Goal: Communication & Community: Answer question/provide support

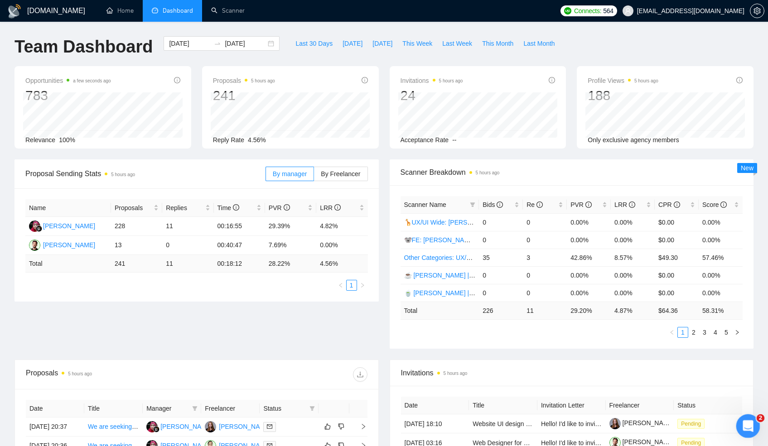
click at [750, 433] on div "Відкрити програму для спілкування Intercom" at bounding box center [746, 425] width 30 height 30
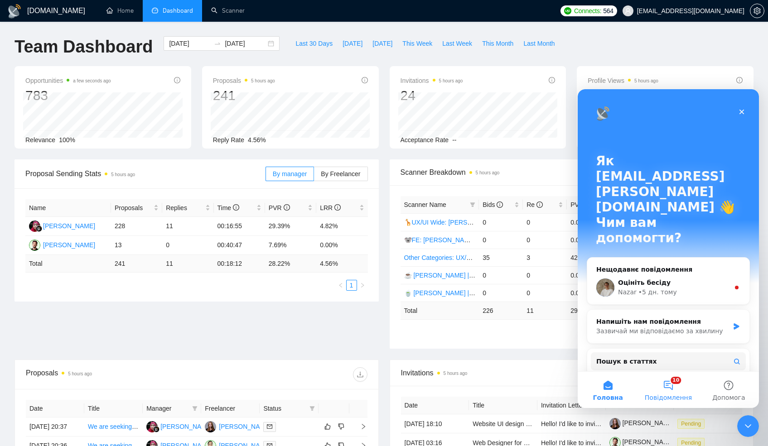
click at [676, 388] on button "10 Повідомлення" at bounding box center [668, 390] width 60 height 36
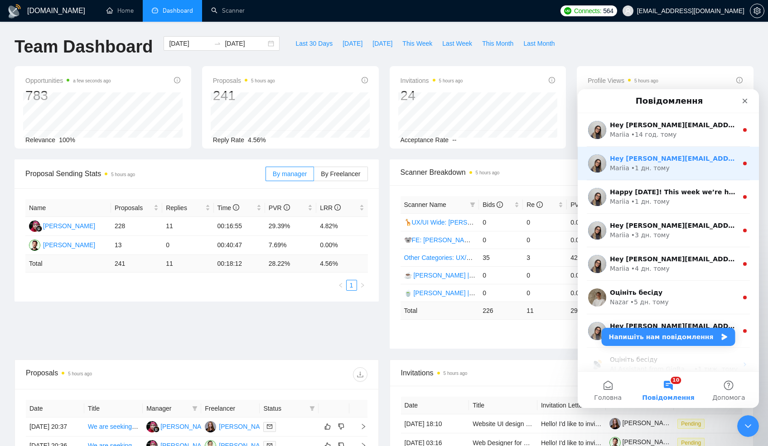
click at [694, 169] on div "Mariia • 1 дн. тому" at bounding box center [673, 168] width 128 height 10
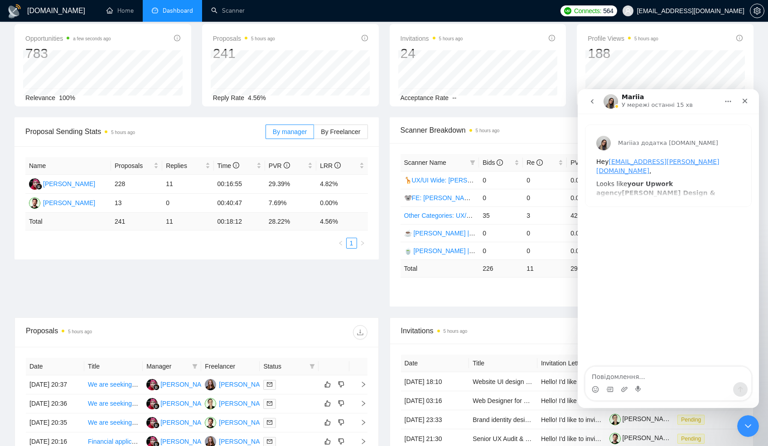
scroll to position [16, 0]
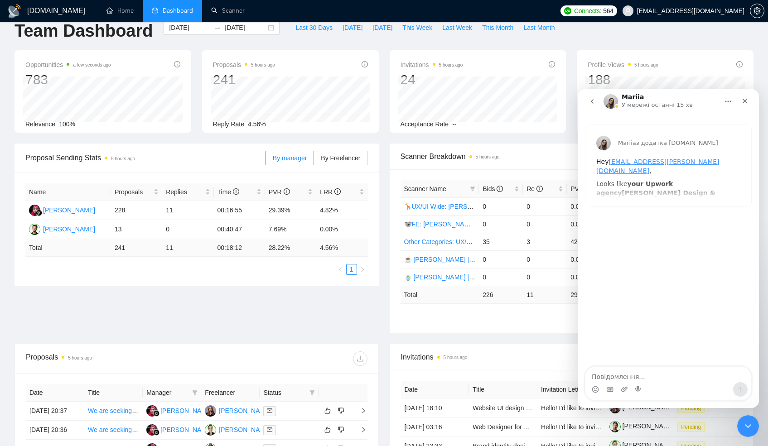
click at [590, 102] on icon "go back" at bounding box center [591, 101] width 7 height 7
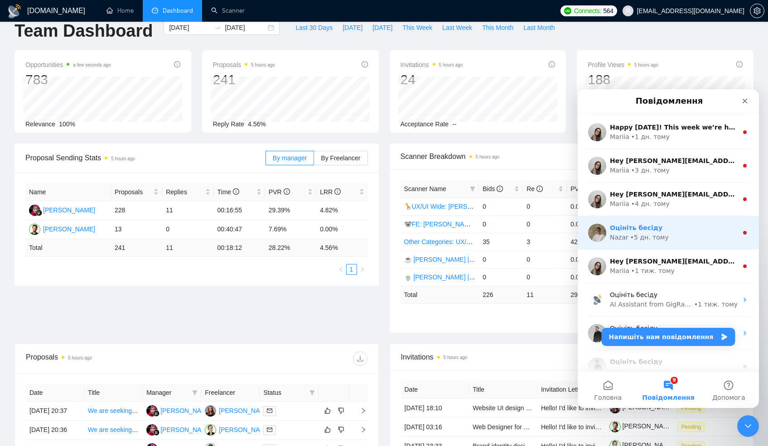
scroll to position [79, 0]
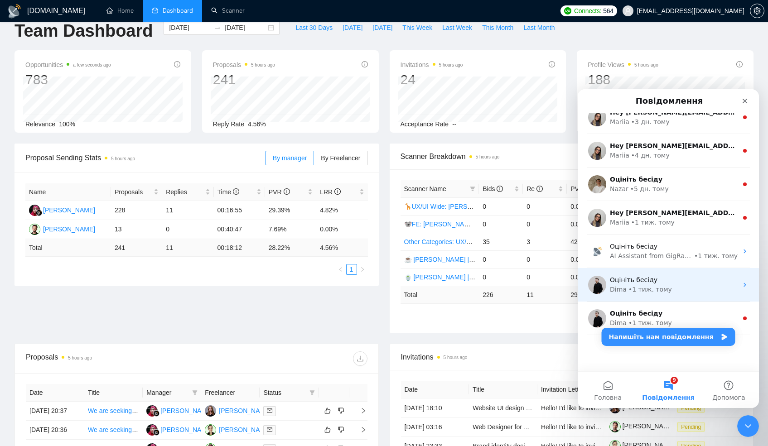
click at [702, 288] on div "Dima • 1 тиж. тому" at bounding box center [673, 290] width 128 height 10
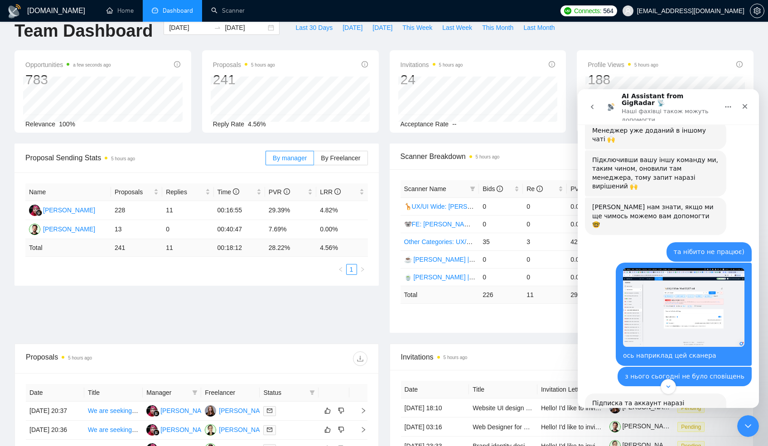
scroll to position [2169, 0]
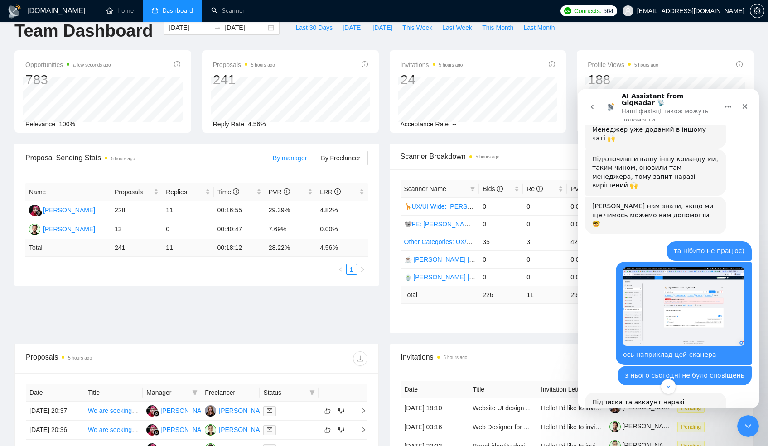
click at [597, 103] on button "go back" at bounding box center [591, 106] width 17 height 17
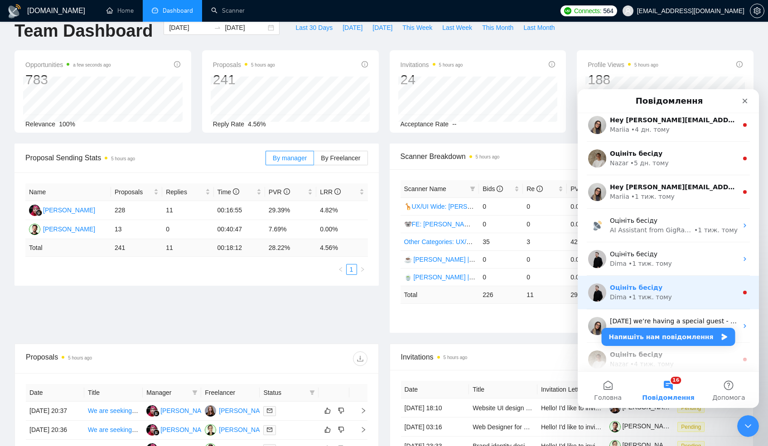
scroll to position [229, 0]
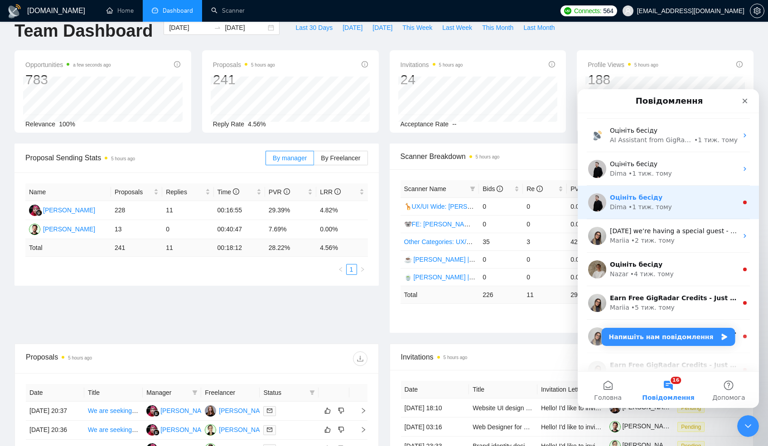
click at [680, 211] on div "Dima • 1 тиж. тому" at bounding box center [673, 207] width 128 height 10
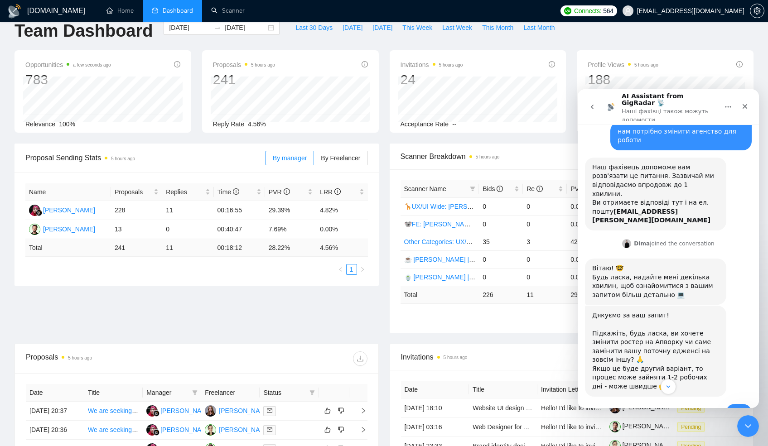
scroll to position [53, 0]
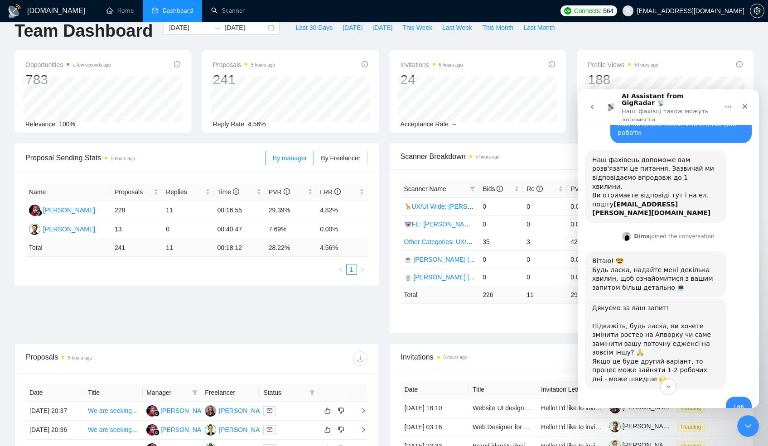
click at [594, 105] on icon "go back" at bounding box center [591, 106] width 7 height 7
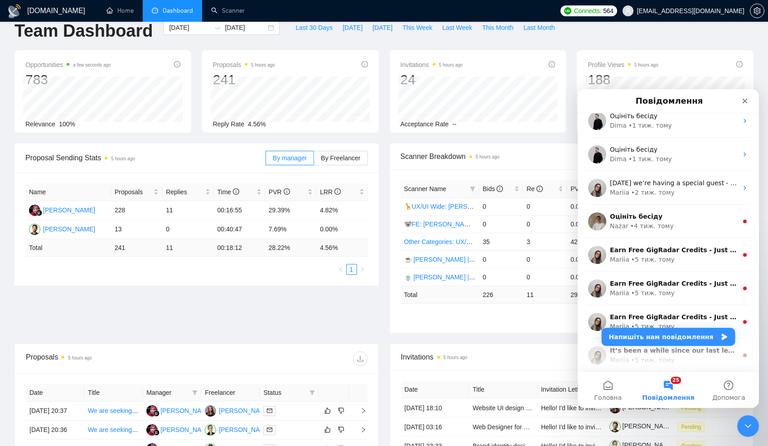
scroll to position [293, 0]
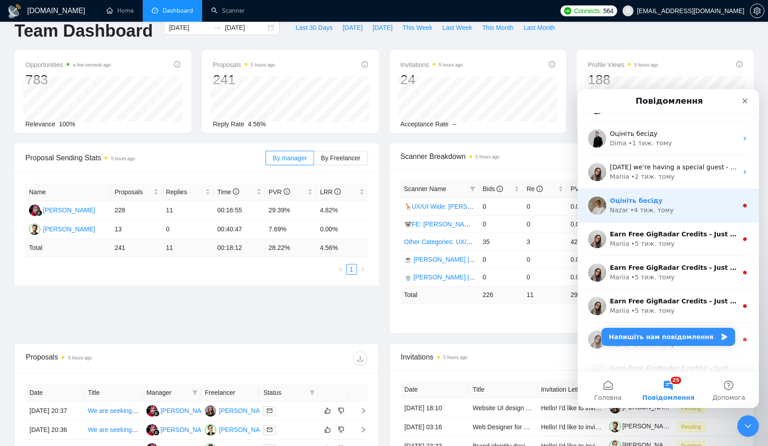
click at [686, 206] on div "Nazar • 4 тиж. тому" at bounding box center [673, 211] width 128 height 10
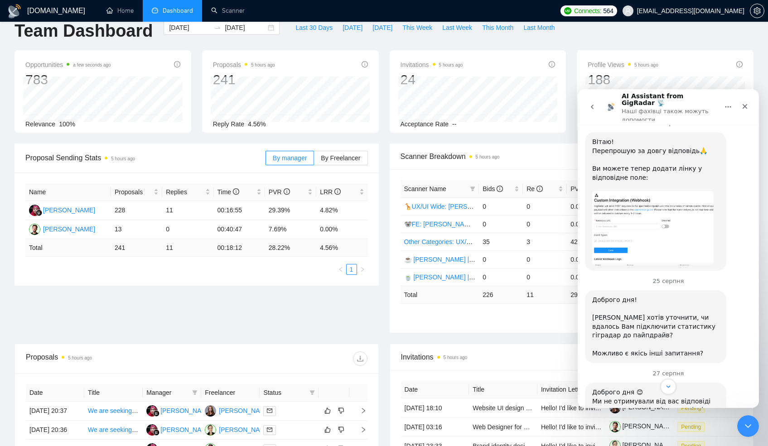
scroll to position [519, 0]
click at [640, 229] on img "Nazar каже…" at bounding box center [652, 226] width 121 height 74
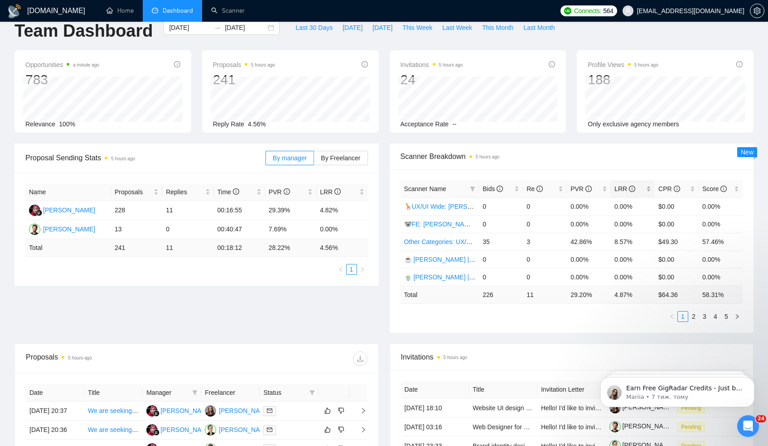
scroll to position [670, 0]
click at [738, 432] on div "Відкрити програму для спілкування Intercom" at bounding box center [746, 425] width 30 height 30
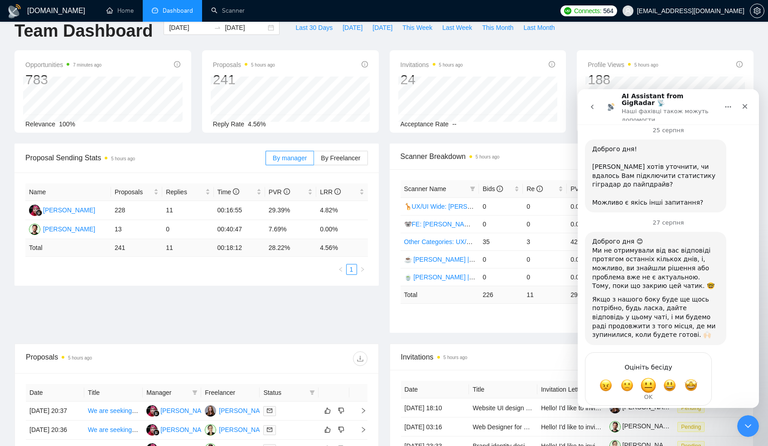
click at [650, 377] on span "OK" at bounding box center [648, 385] width 16 height 16
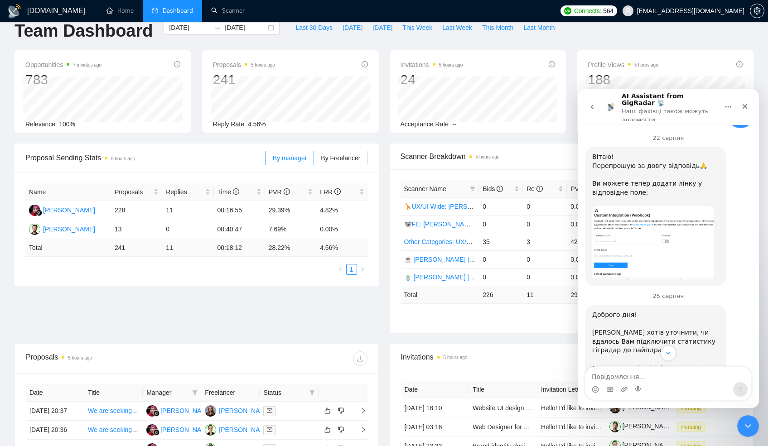
scroll to position [505, 0]
